Goal: Obtain resource: Download file/media

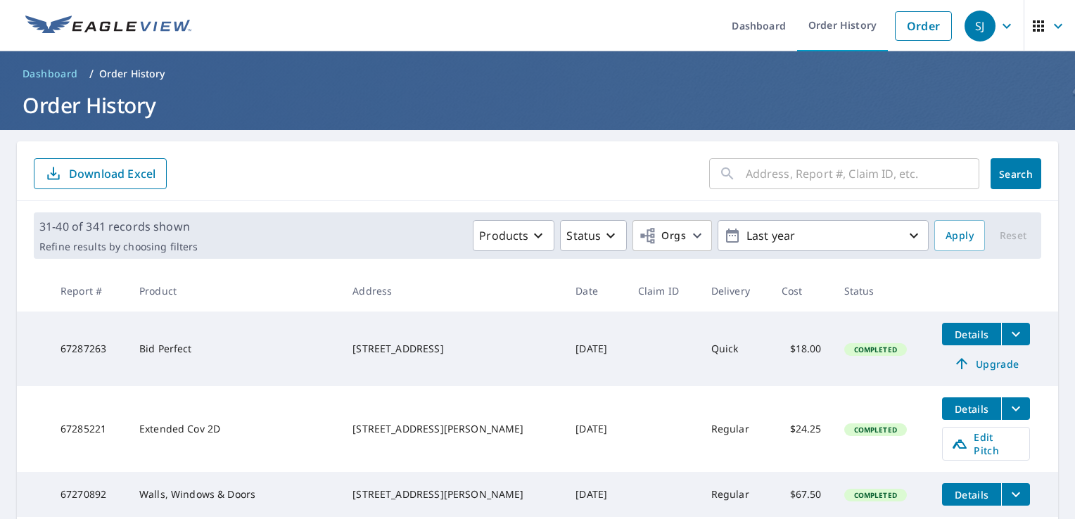
click at [797, 175] on input "text" at bounding box center [863, 173] width 234 height 39
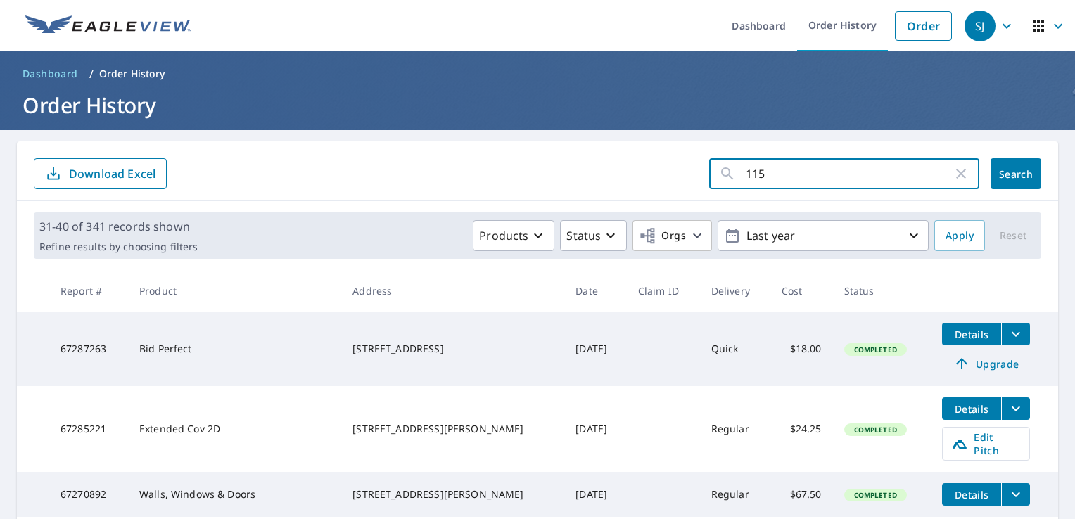
type input "1152"
click button "Search" at bounding box center [1016, 173] width 51 height 31
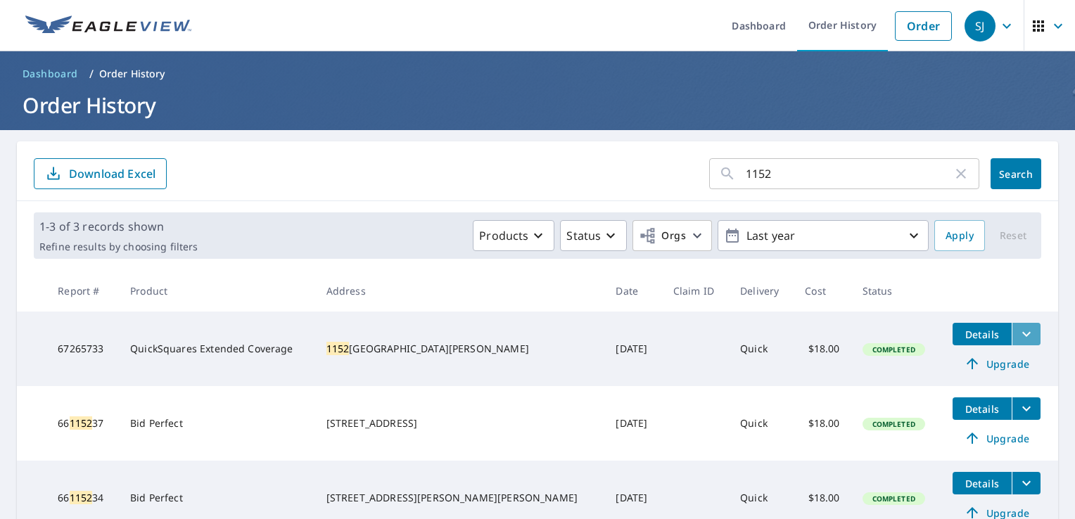
click at [1018, 332] on icon "filesDropdownBtn-67265733" at bounding box center [1026, 334] width 17 height 17
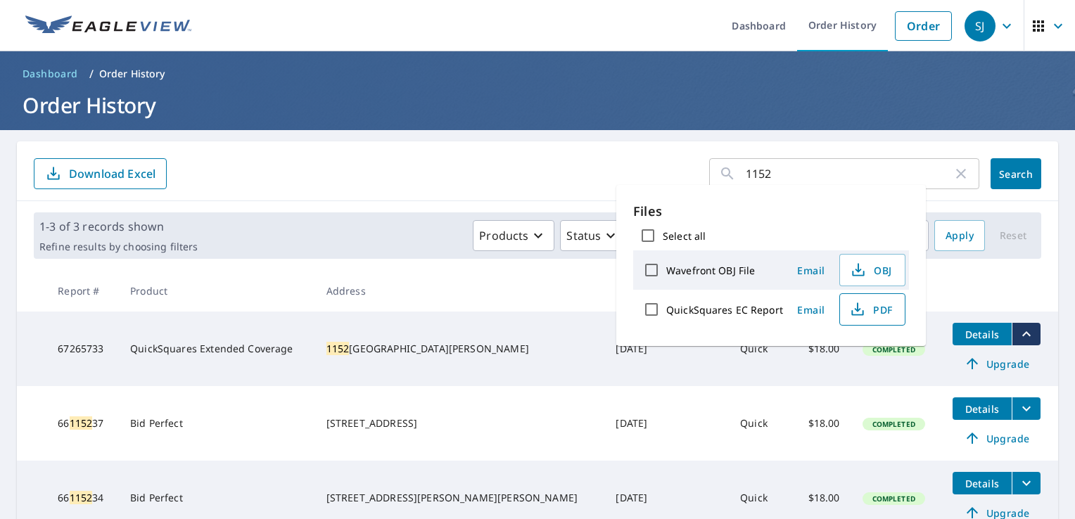
click at [882, 308] on span "PDF" at bounding box center [871, 309] width 45 height 17
click at [1044, 291] on th at bounding box center [1000, 291] width 117 height 42
